Goal: Find specific page/section: Find specific page/section

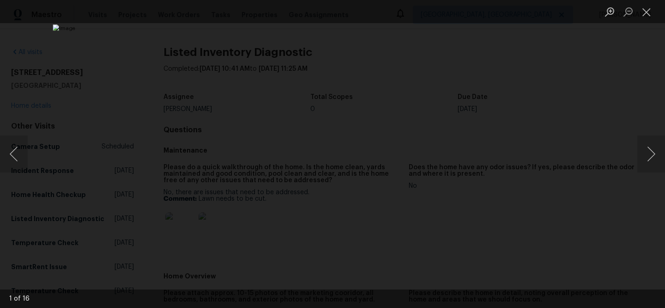
click at [652, 8] on button "Close lightbox" at bounding box center [646, 12] width 18 height 16
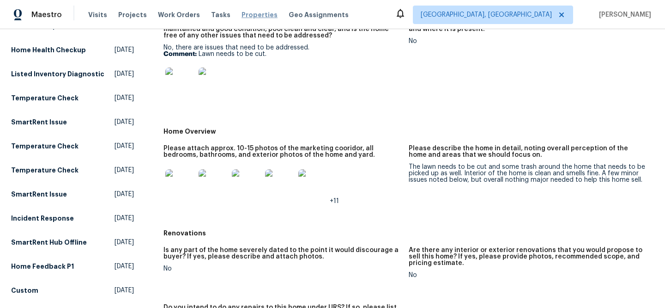
click at [252, 15] on span "Properties" at bounding box center [259, 14] width 36 height 9
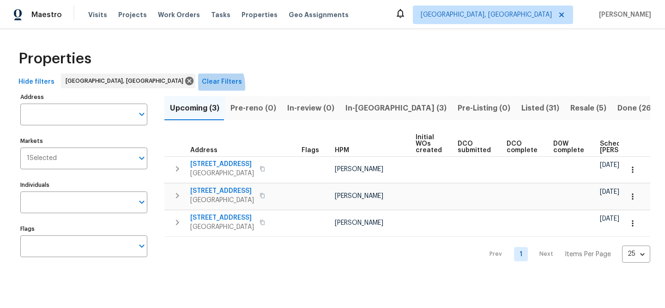
click at [202, 86] on span "Clear Filters" at bounding box center [222, 82] width 40 height 12
